Goal: Information Seeking & Learning: Check status

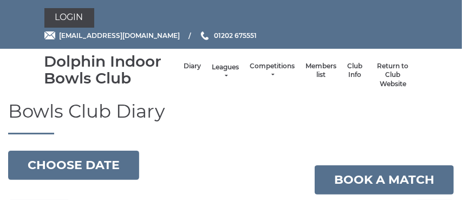
click at [227, 73] on link "Leagues" at bounding box center [225, 72] width 27 height 18
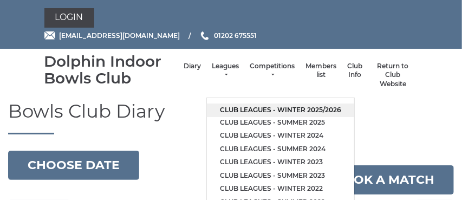
click at [230, 109] on link "Club leagues - Winter 2025/2026" at bounding box center [280, 110] width 147 height 14
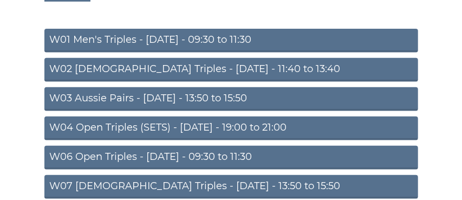
scroll to position [134, 0]
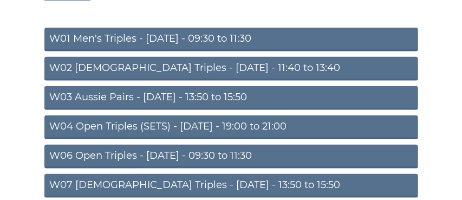
click at [151, 96] on link "W03 Aussie Pairs - Monday - 13:50 to 15:50" at bounding box center [231, 98] width 374 height 24
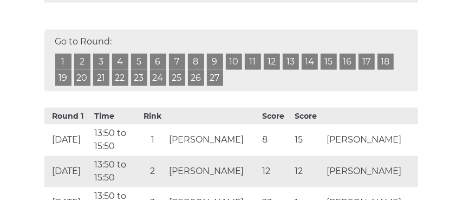
scroll to position [575, 0]
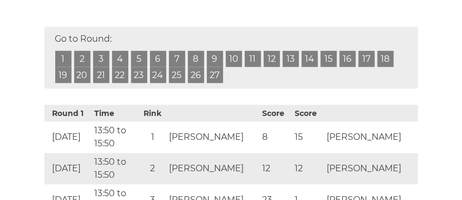
click at [119, 67] on link "4" at bounding box center [120, 59] width 16 height 16
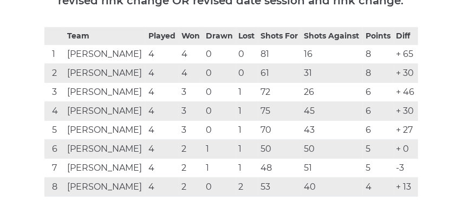
scroll to position [208, 0]
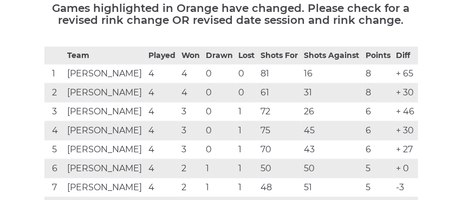
scroll to position [575, 0]
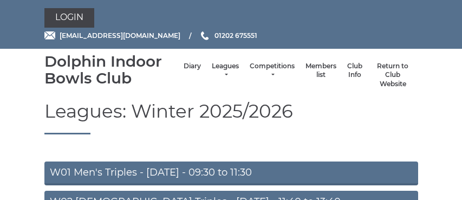
scroll to position [134, 0]
